Goal: Transaction & Acquisition: Purchase product/service

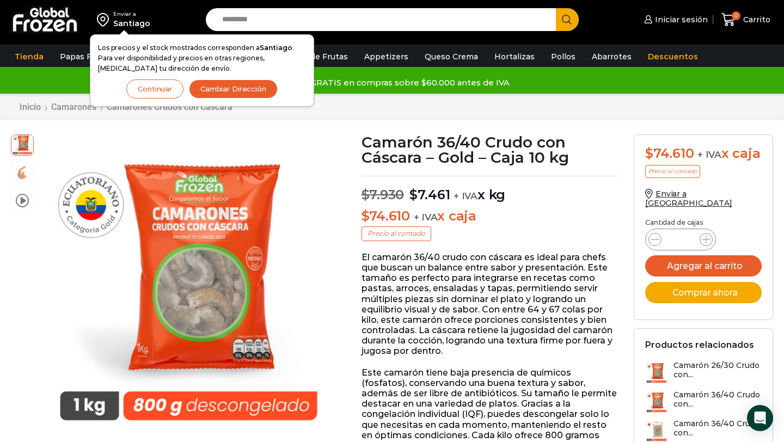
click at [150, 85] on button "Continuar" at bounding box center [154, 88] width 57 height 19
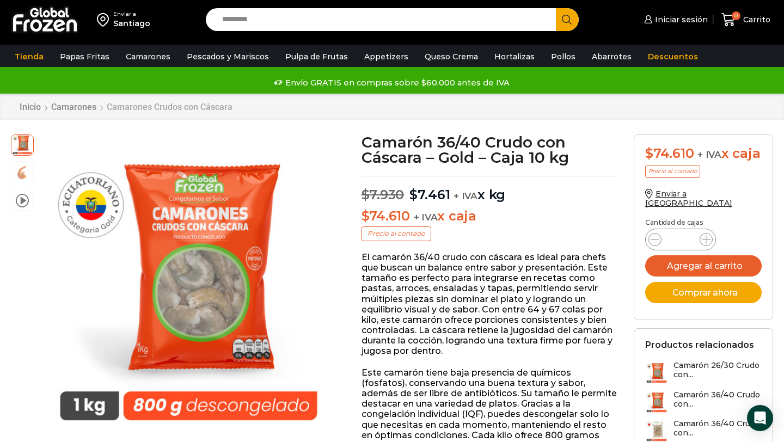
click at [139, 106] on link "Camarones Crudos con Cáscara" at bounding box center [169, 107] width 127 height 10
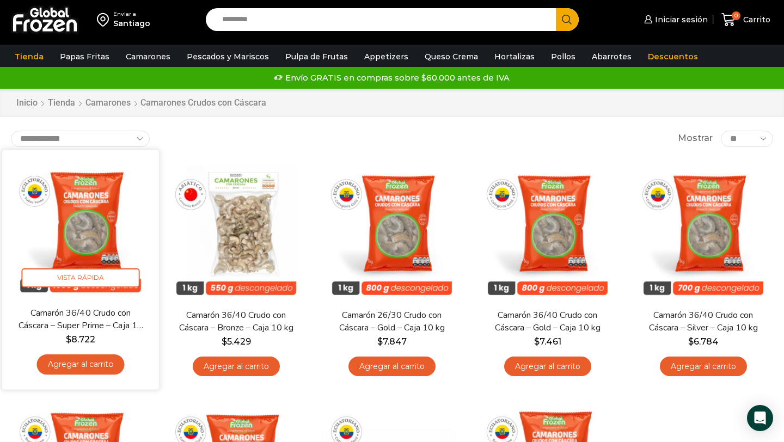
click at [92, 360] on link "Agregar al carrito" at bounding box center [80, 364] width 88 height 20
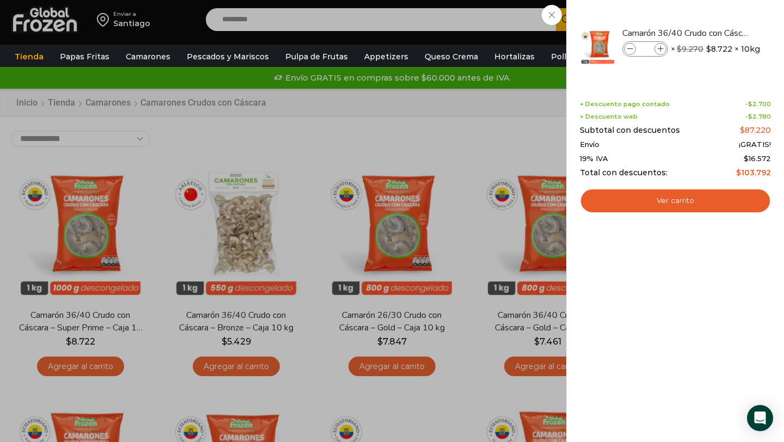
click at [719, 33] on div "1 Carrito 1 1 Shopping Cart *" at bounding box center [746, 20] width 54 height 26
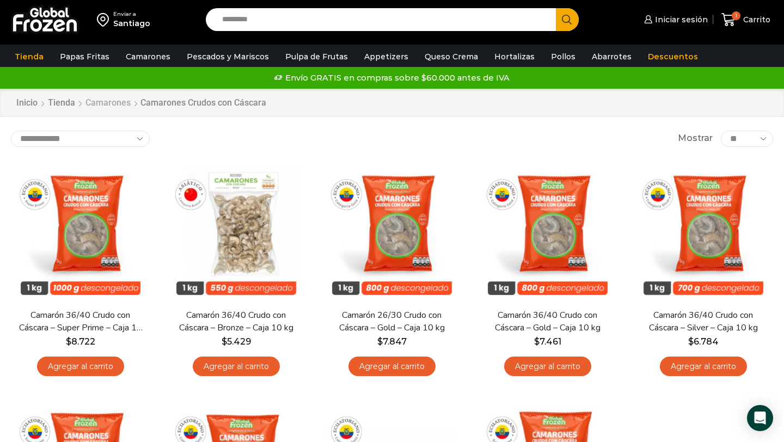
click at [119, 104] on link "Camarones" at bounding box center [108, 103] width 46 height 13
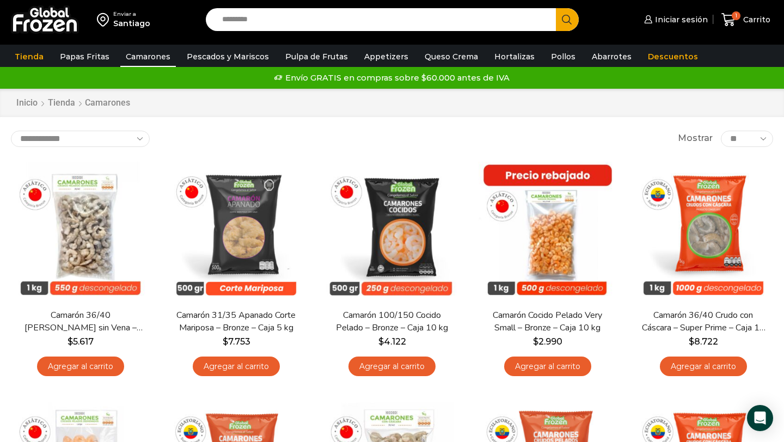
click at [104, 137] on select "**********" at bounding box center [80, 139] width 139 height 16
select select "**********"
click at [11, 131] on select "**********" at bounding box center [80, 139] width 139 height 16
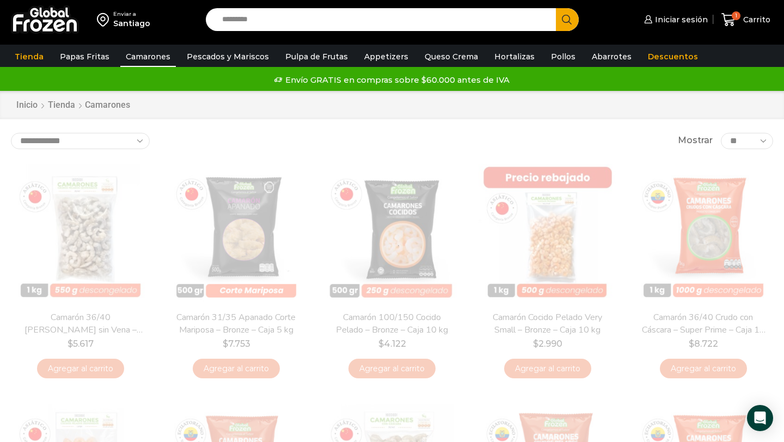
scroll to position [11, 0]
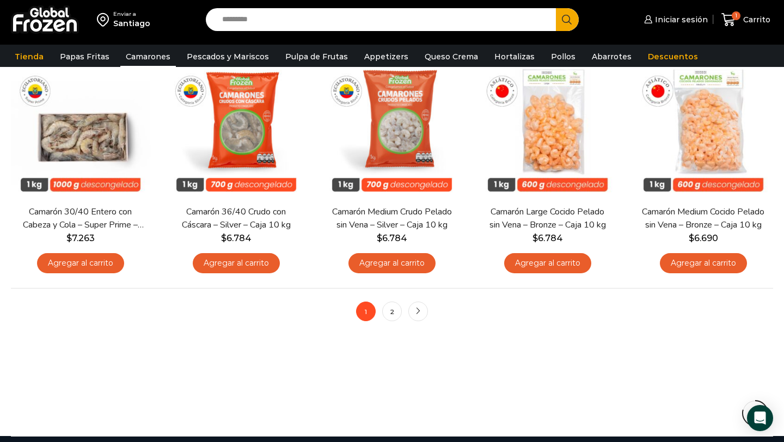
scroll to position [827, 0]
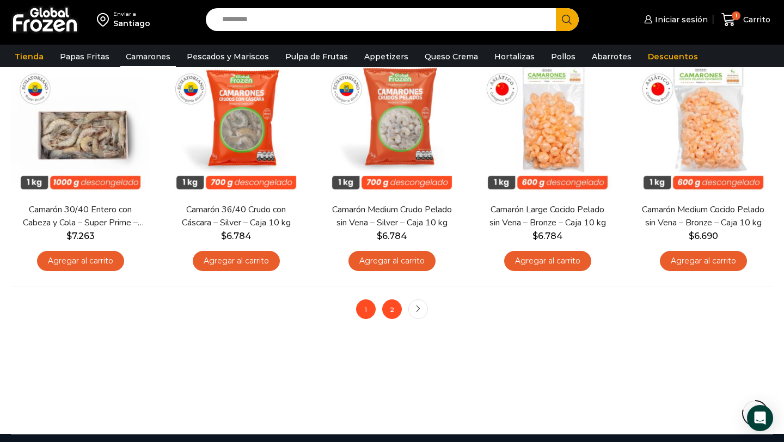
click at [394, 309] on link "2" at bounding box center [392, 309] width 20 height 20
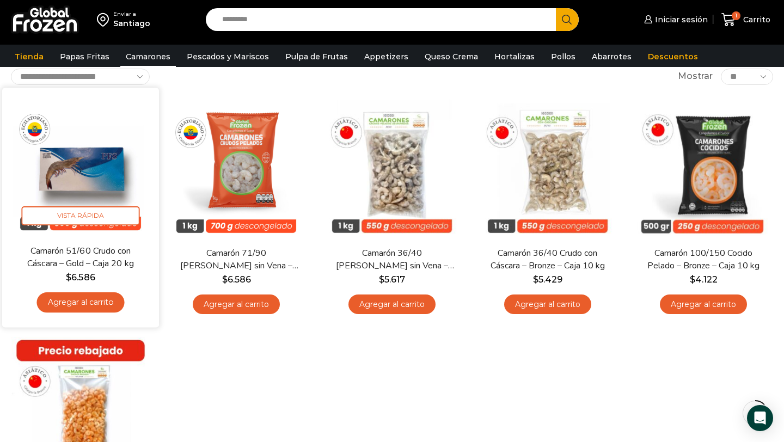
scroll to position [84, 0]
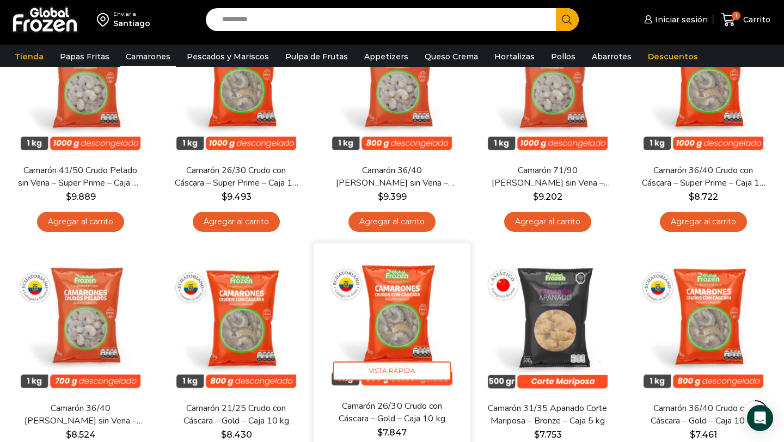
scroll to position [470, 0]
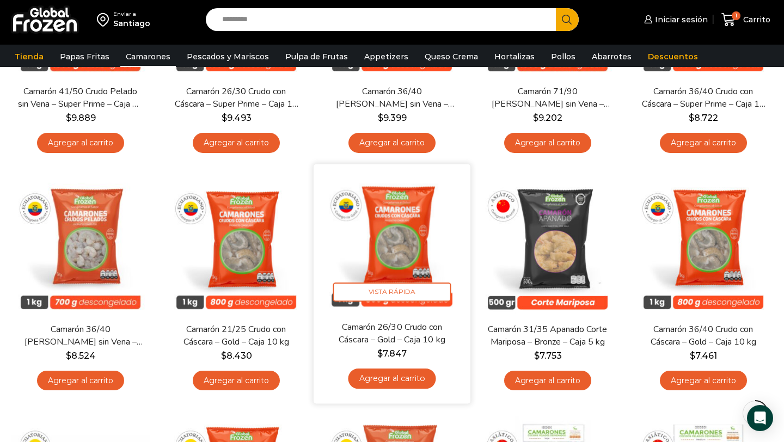
click at [385, 257] on img at bounding box center [392, 242] width 140 height 140
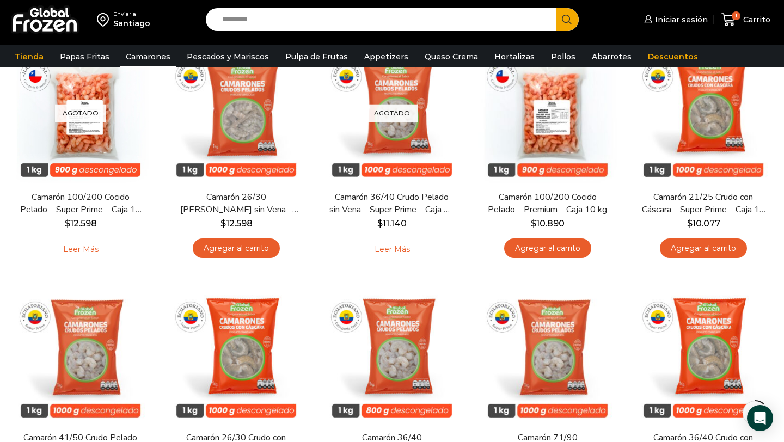
scroll to position [156, 0]
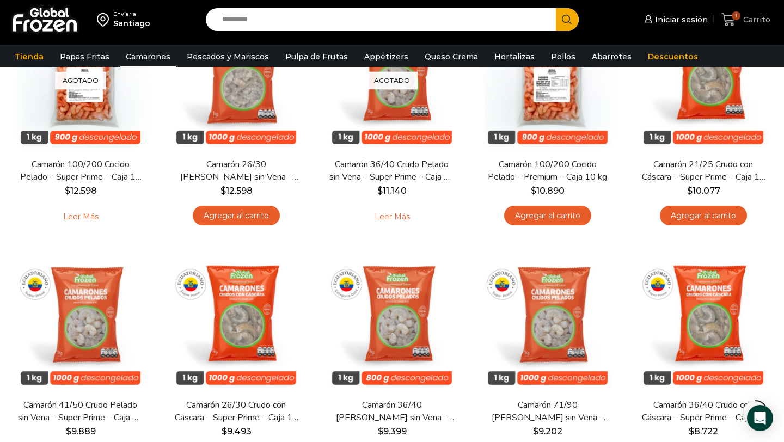
click at [741, 17] on span "Carrito" at bounding box center [756, 19] width 30 height 11
